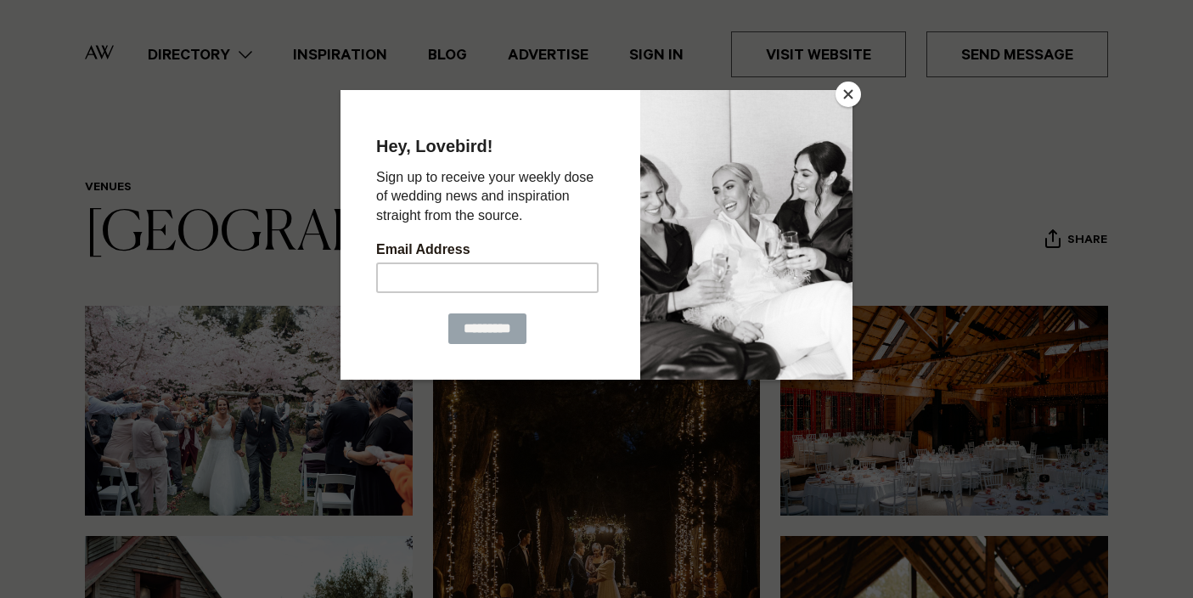
click at [839, 88] on button "Close" at bounding box center [847, 93] width 25 height 25
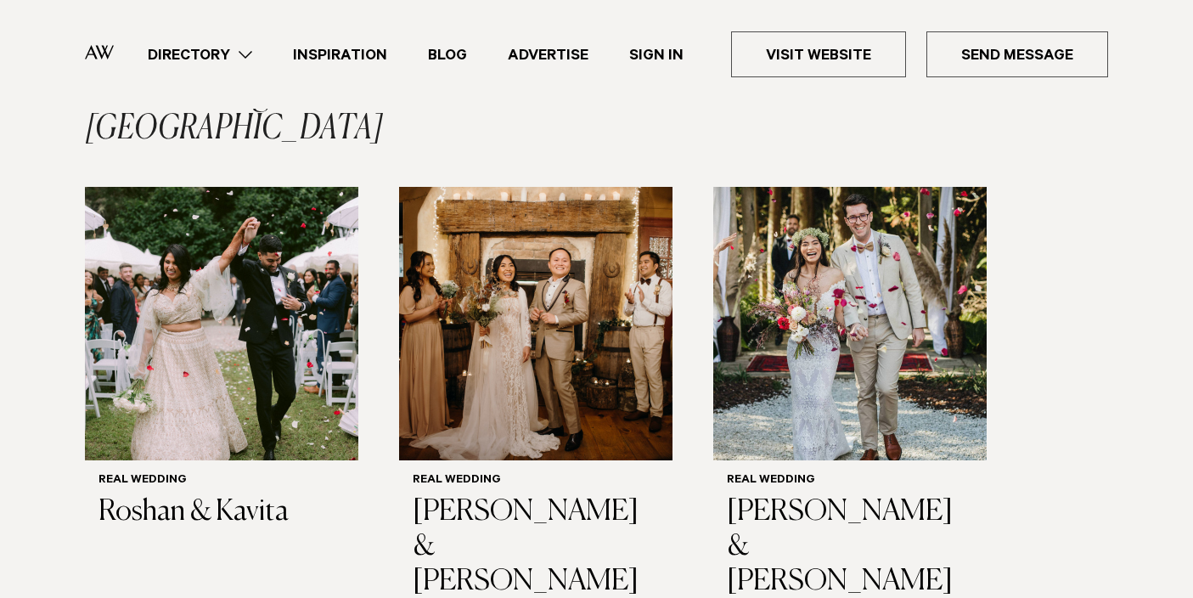
scroll to position [2513, 0]
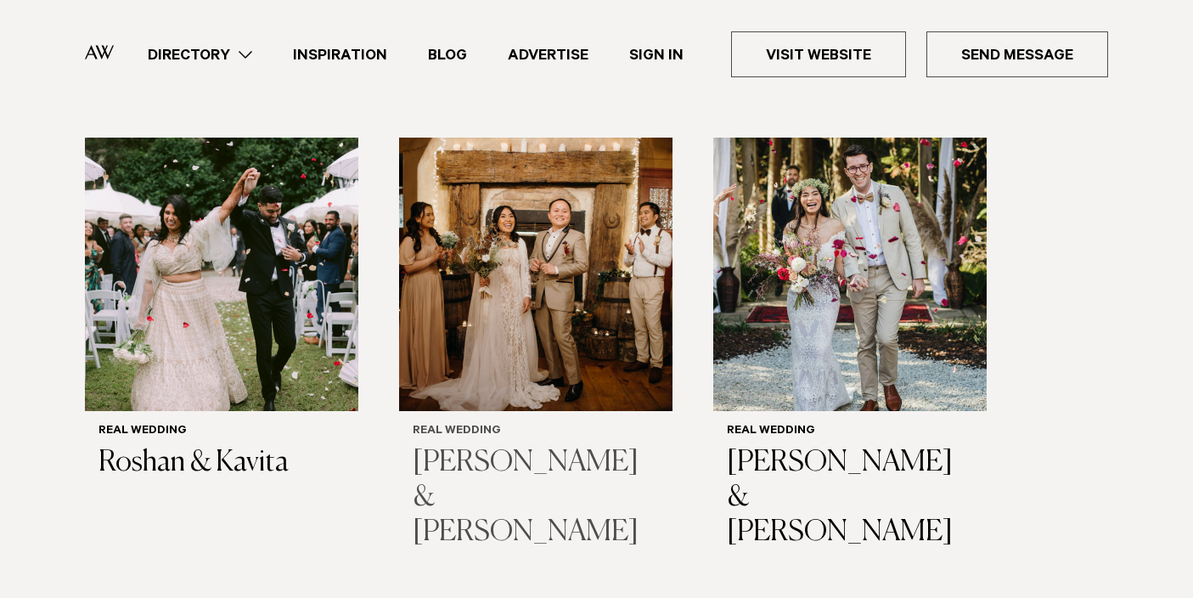
click at [513, 276] on img "2 / 3" at bounding box center [535, 274] width 273 height 273
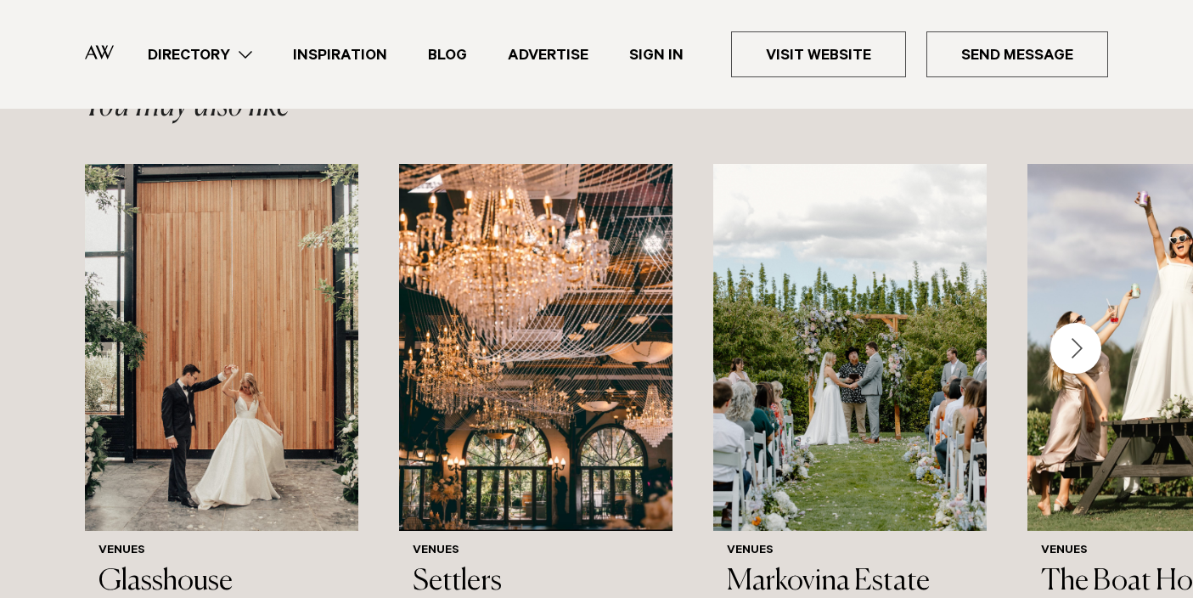
scroll to position [3224, 0]
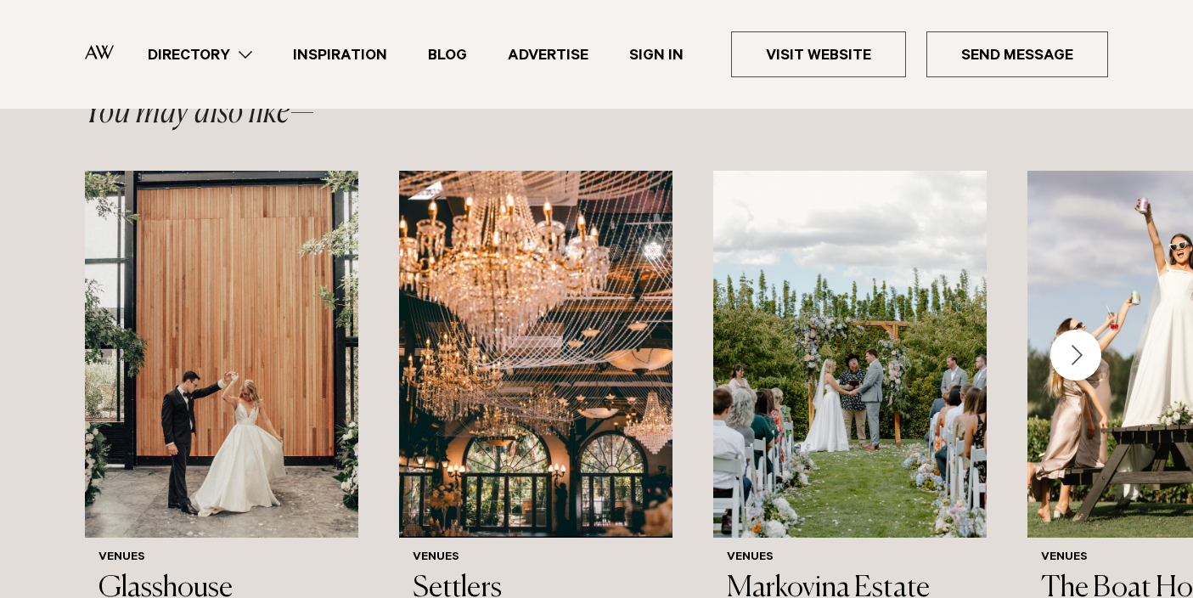
click at [1059, 329] on div "Next slide" at bounding box center [1075, 354] width 51 height 51
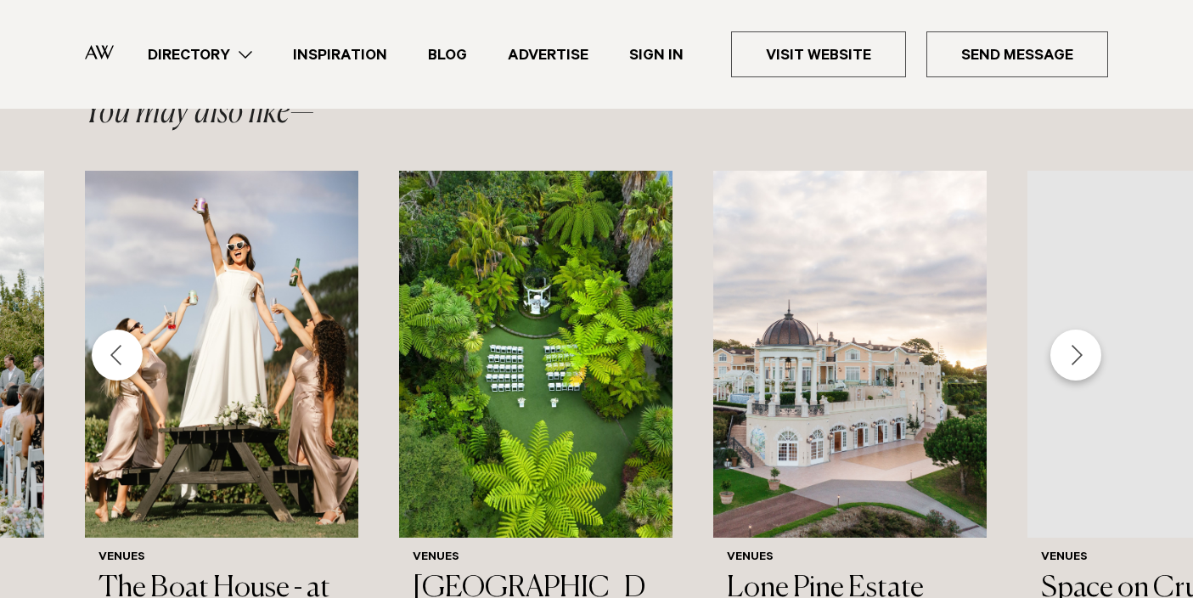
click at [1059, 329] on div "Next slide" at bounding box center [1075, 354] width 51 height 51
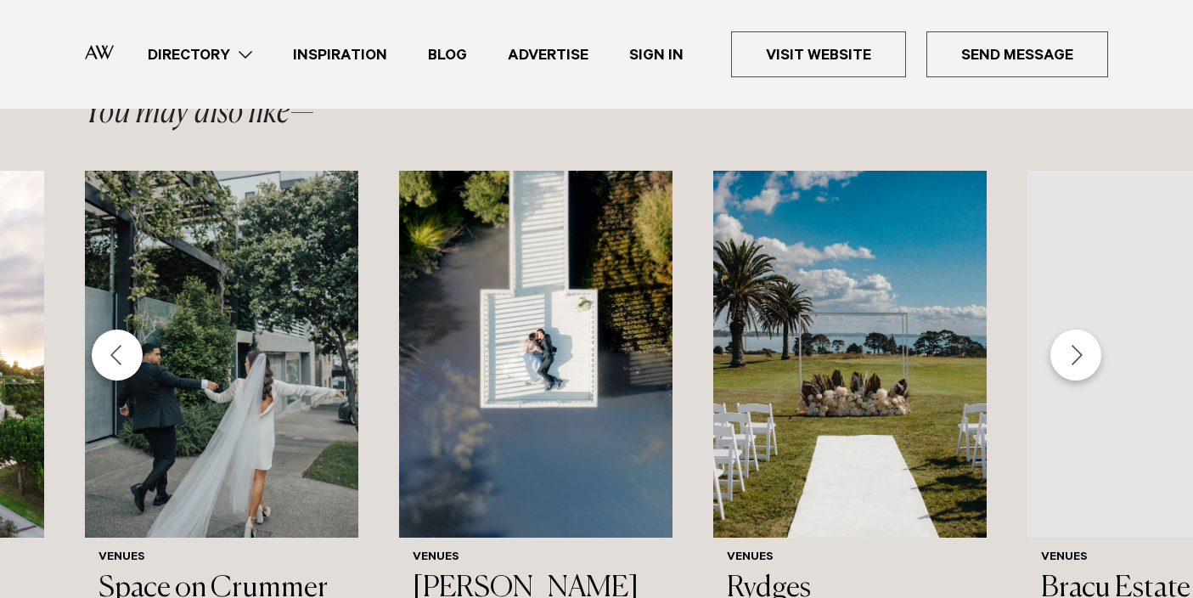
click at [1059, 329] on div "Next slide" at bounding box center [1075, 354] width 51 height 51
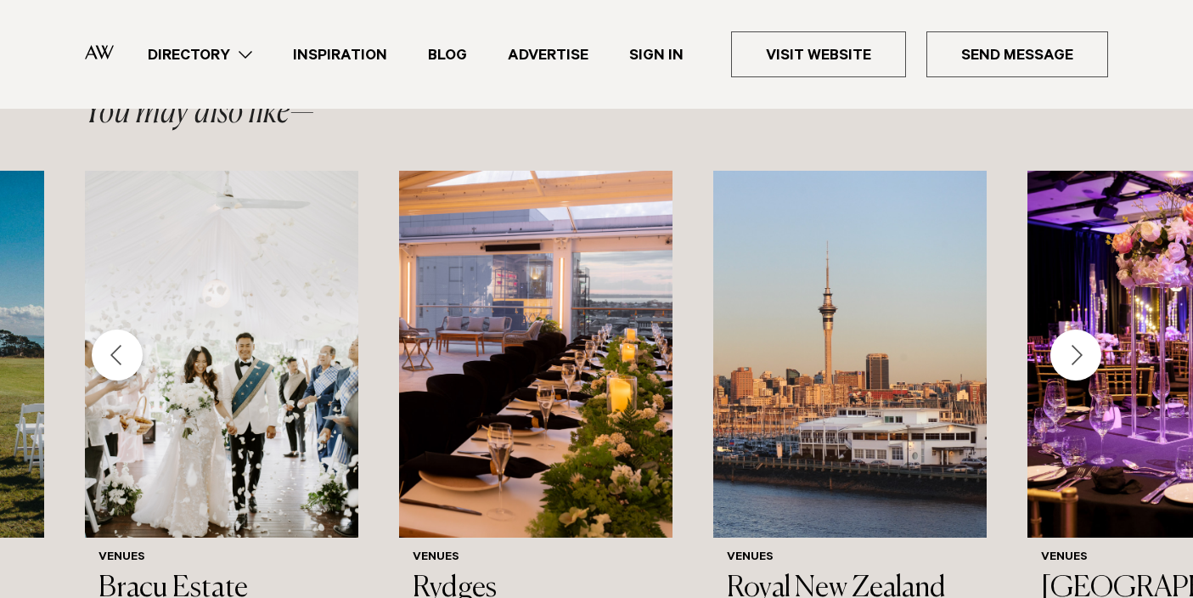
click at [1059, 329] on div "Next slide" at bounding box center [1075, 354] width 51 height 51
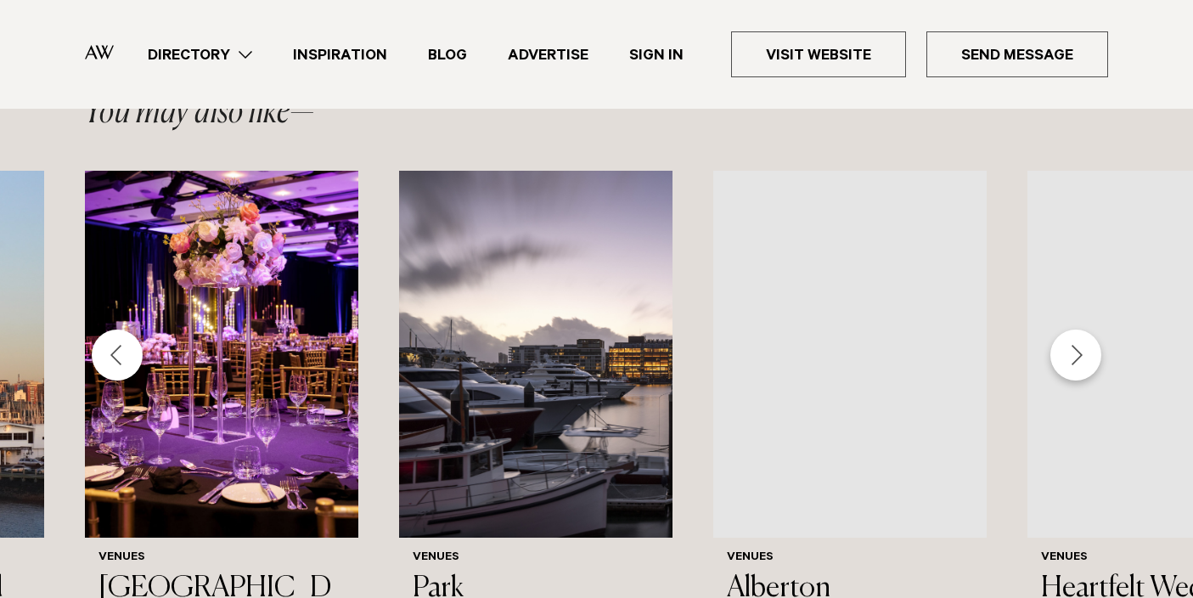
click at [1059, 329] on div "Next slide" at bounding box center [1075, 354] width 51 height 51
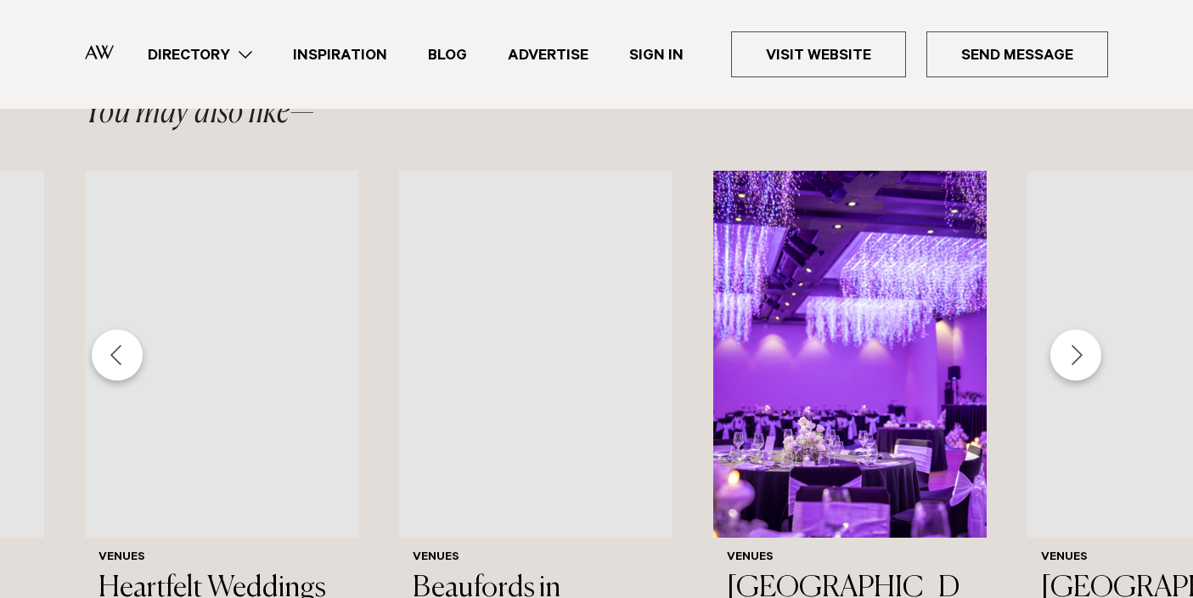
click at [1059, 329] on div "Next slide" at bounding box center [1075, 354] width 51 height 51
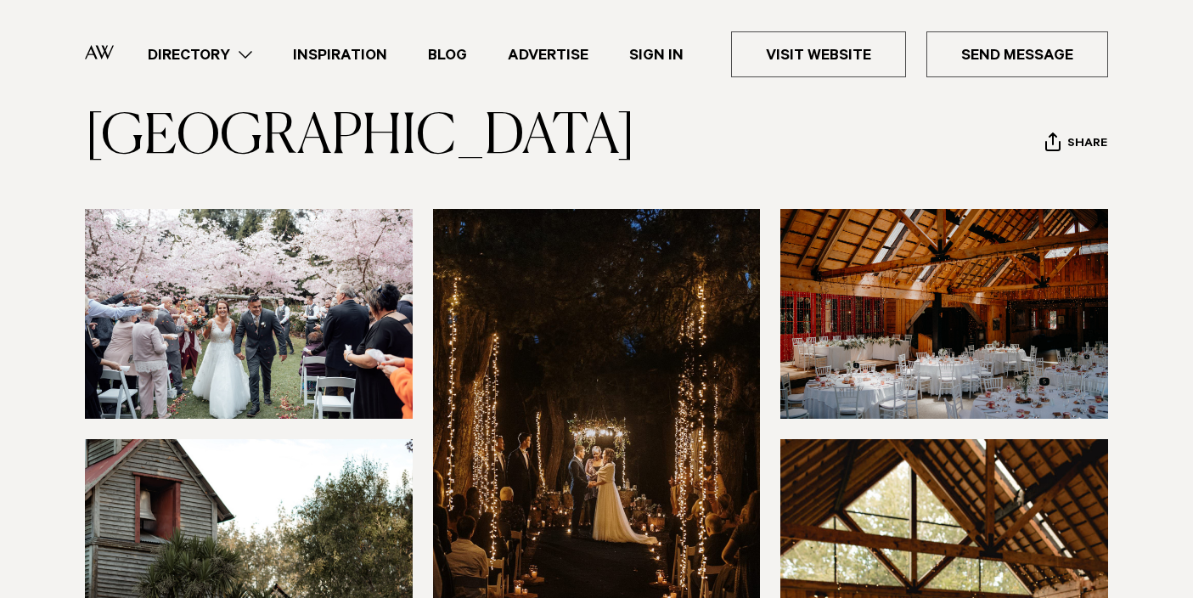
scroll to position [240, 0]
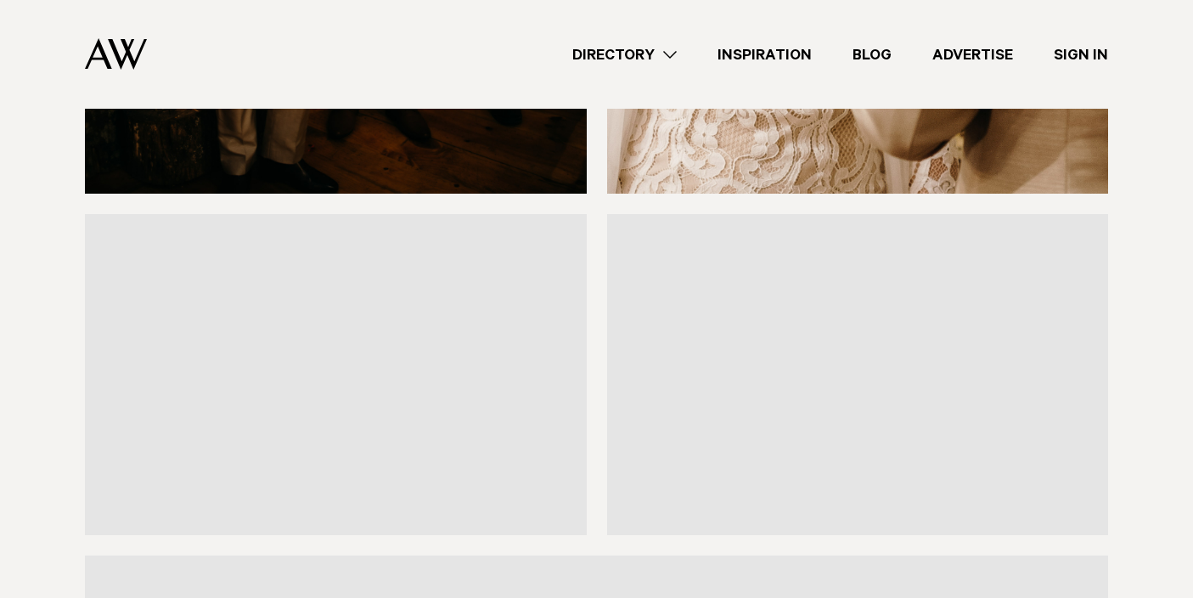
scroll to position [3518, 0]
